Goal: Find specific page/section: Find specific page/section

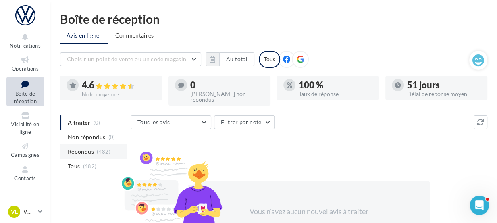
click at [79, 148] on span "Répondus" at bounding box center [81, 152] width 26 height 8
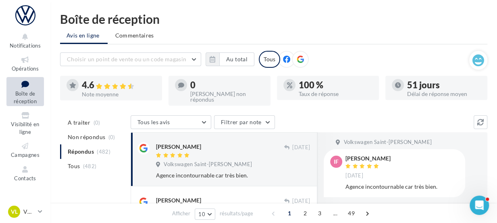
click at [257, 162] on div "Volkswagen Saint-[PERSON_NAME]" at bounding box center [233, 165] width 154 height 9
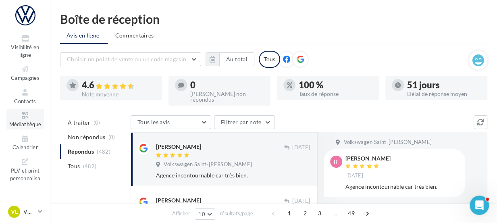
click at [25, 123] on span "Médiathèque" at bounding box center [25, 124] width 32 height 6
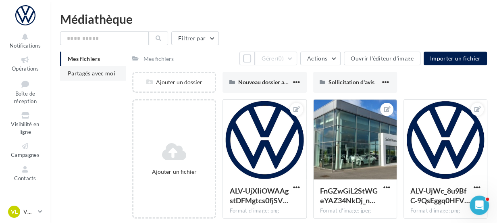
click at [101, 71] on span "Partagés avec moi" at bounding box center [92, 73] width 48 height 7
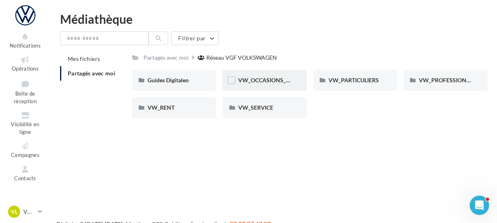
click at [290, 84] on div "VW_OCCASIONS_GARANTIES" at bounding box center [264, 80] width 53 height 8
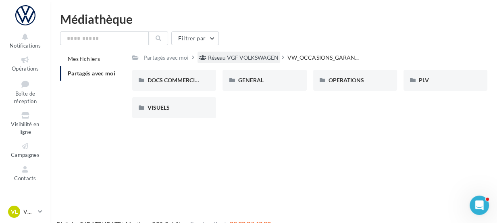
click at [260, 60] on div "Réseau VGF VOLKSWAGEN" at bounding box center [243, 58] width 71 height 8
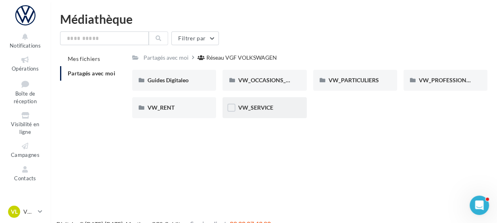
click at [293, 112] on div "VW_SERVICE" at bounding box center [265, 107] width 84 height 21
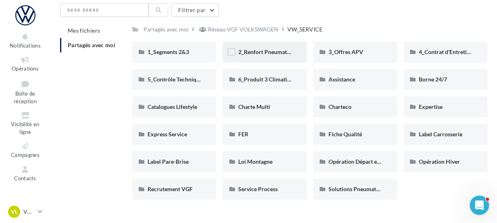
scroll to position [31, 0]
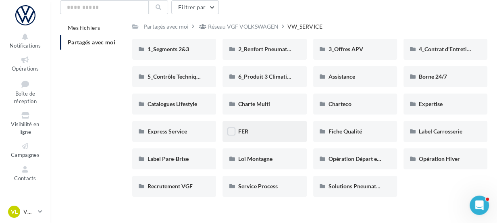
click at [250, 131] on div "FER" at bounding box center [264, 131] width 53 height 8
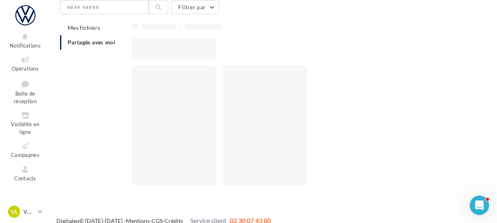
scroll to position [12, 0]
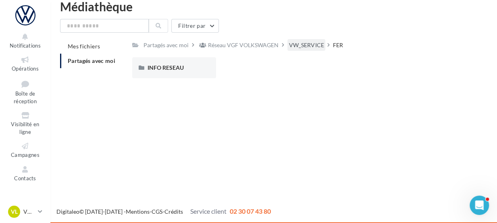
click at [309, 44] on div "VW_SERVICE" at bounding box center [306, 45] width 35 height 8
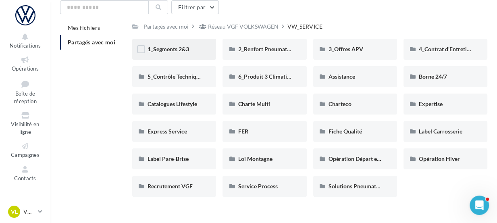
drag, startPoint x: 309, startPoint y: 44, endPoint x: 198, endPoint y: 51, distance: 110.7
click at [198, 51] on div "1_Segments 2&3 1_Segments 2&3 2_Renfort Pneumatiques 2_Renfort Pneumatiques 3_O…" at bounding box center [313, 121] width 362 height 164
click at [198, 51] on div "1_Segments 2&3" at bounding box center [174, 49] width 53 height 8
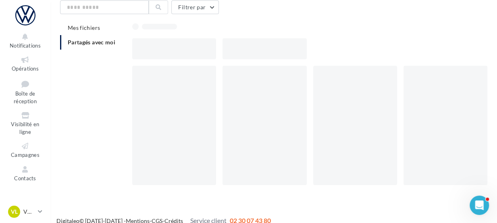
scroll to position [12, 0]
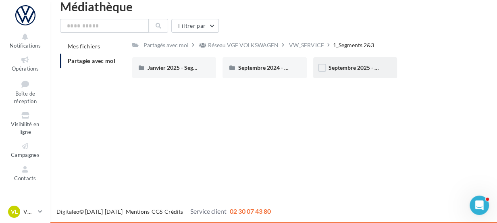
click at [343, 73] on div "Septembre 2025 - Segments 2&3" at bounding box center [355, 67] width 84 height 21
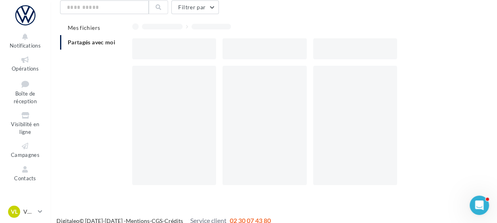
scroll to position [12, 0]
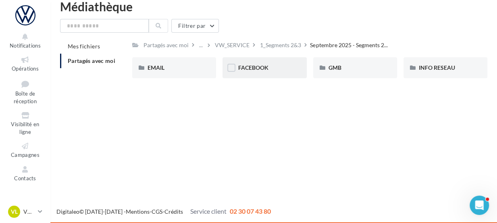
click at [283, 64] on div "FACEBOOK" at bounding box center [264, 68] width 53 height 8
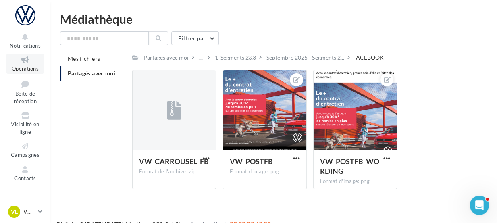
click at [32, 68] on span "Opérations" at bounding box center [25, 68] width 27 height 6
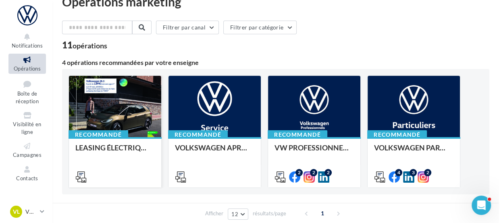
scroll to position [16, 0]
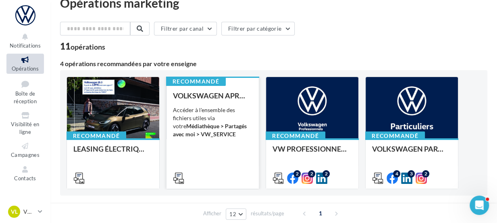
click at [221, 143] on div "VOLKSWAGEN APRES-VENTE Accéder à l'ensemble des fichiers utiles via votre Média…" at bounding box center [212, 137] width 79 height 90
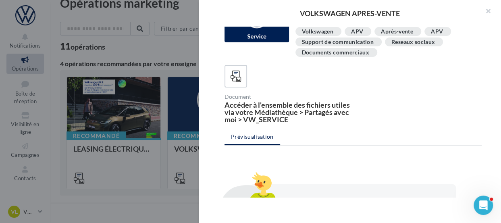
scroll to position [0, 0]
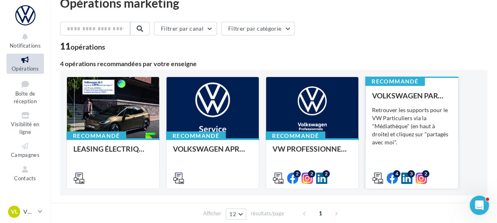
click at [392, 84] on div "Recommandé" at bounding box center [395, 81] width 60 height 9
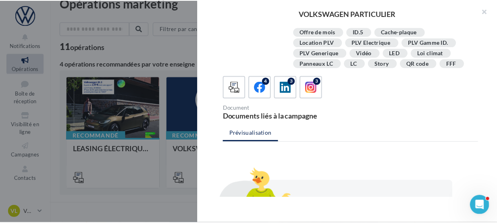
scroll to position [153, 0]
